Goal: Find specific page/section: Find specific page/section

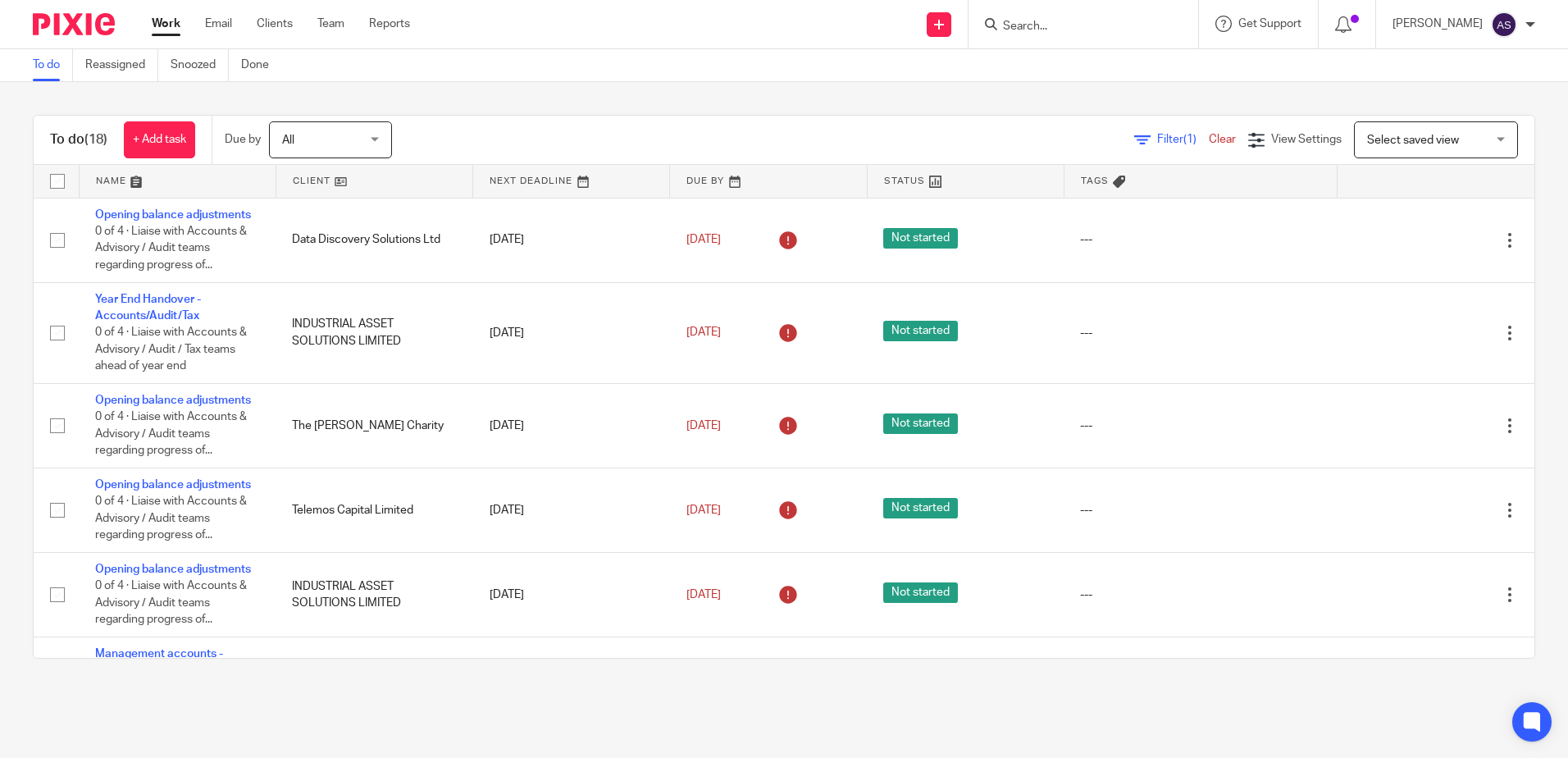
click at [1030, 23] on input "Search" at bounding box center [1075, 27] width 147 height 15
type input "program"
click at [1111, 59] on link at bounding box center [1102, 64] width 211 height 25
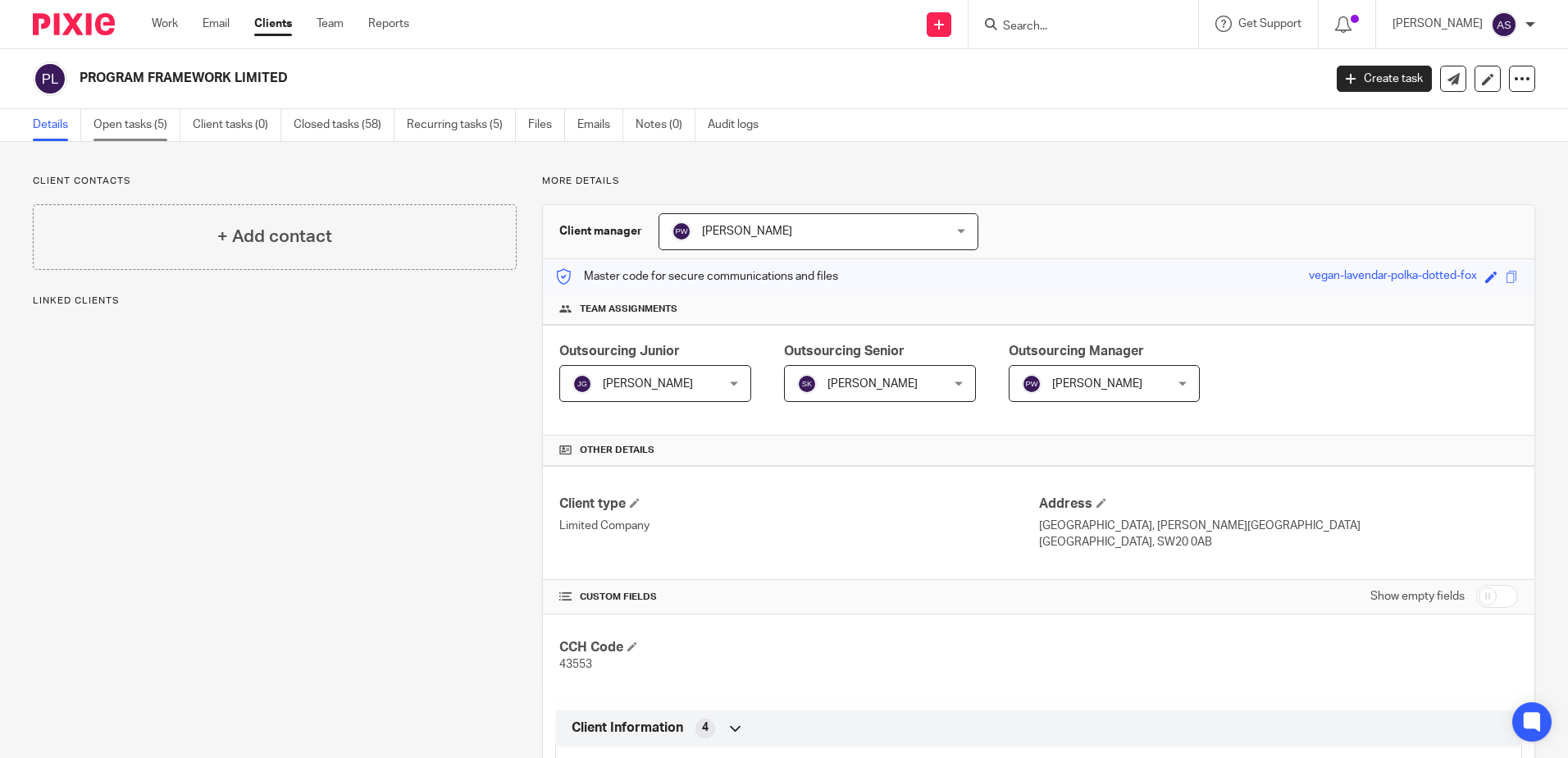
click at [145, 112] on link "Open tasks (5)" at bounding box center [136, 124] width 87 height 32
